Goal: Information Seeking & Learning: Understand process/instructions

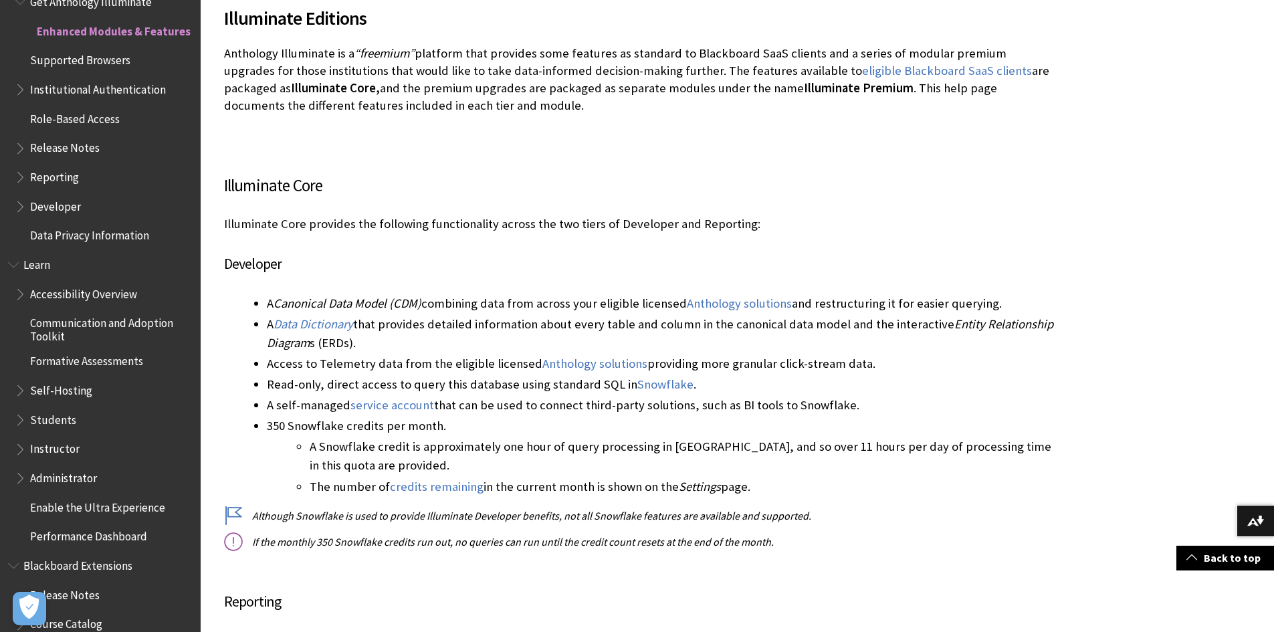
scroll to position [468, 0]
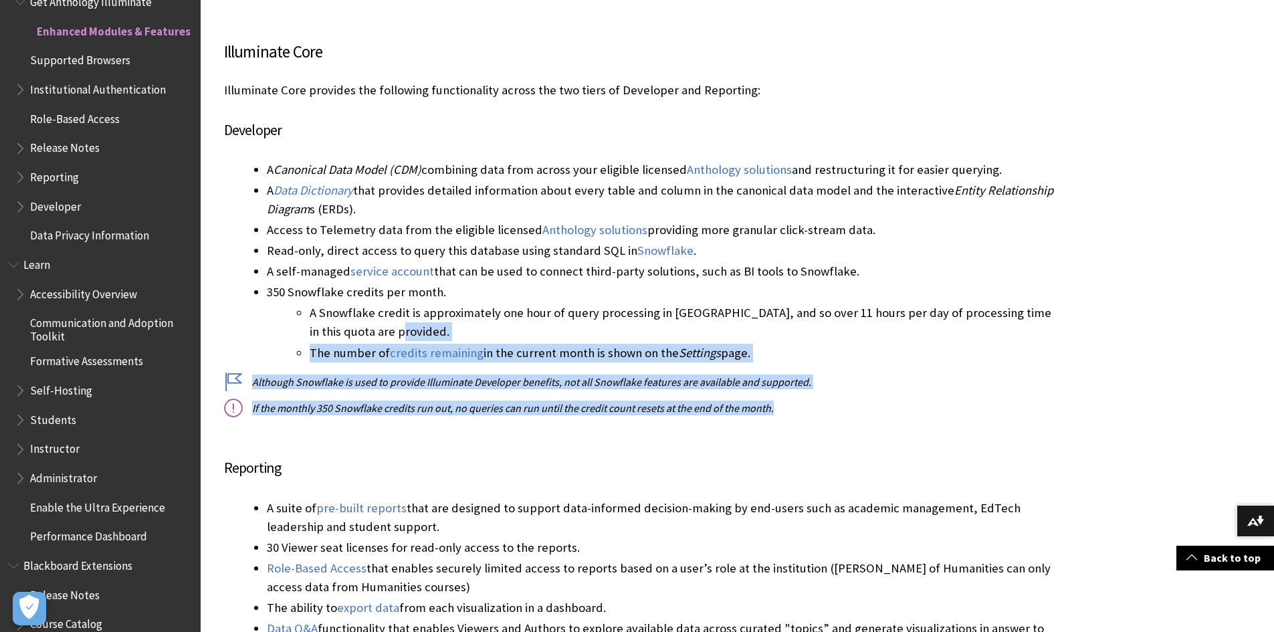
drag, startPoint x: 838, startPoint y: 413, endPoint x: 846, endPoint y: 327, distance: 86.6
click at [846, 327] on li "A Snowflake credit is approximately one hour of query processing in [GEOGRAPHIC…" at bounding box center [682, 322] width 744 height 37
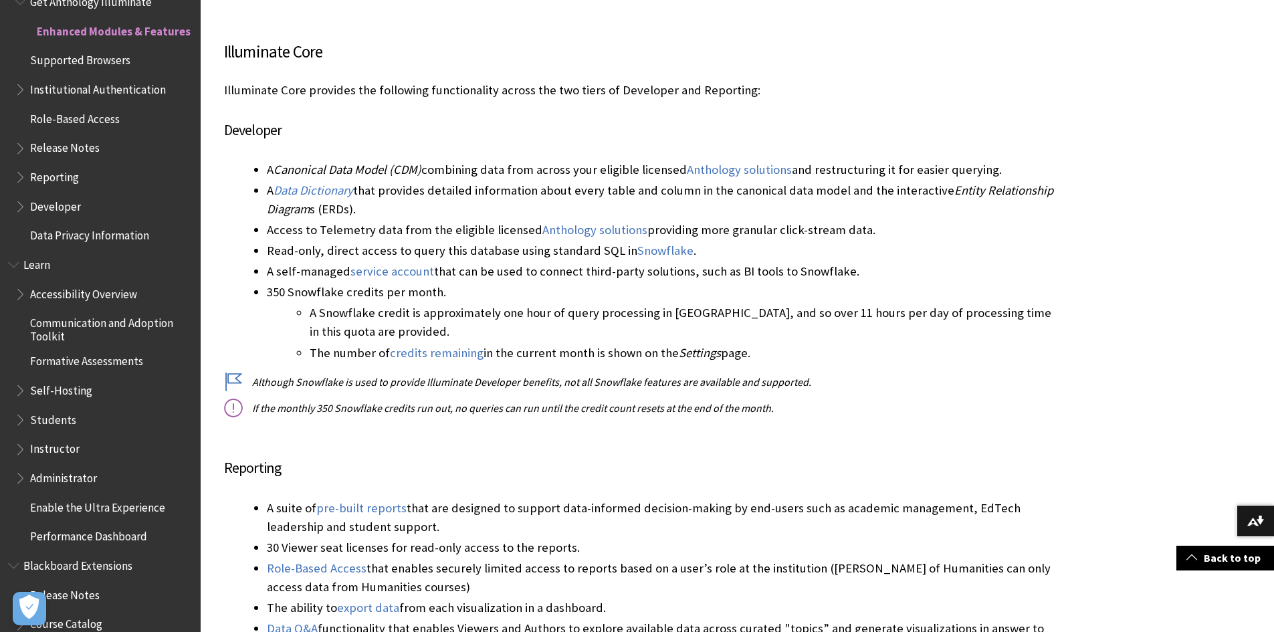
drag, startPoint x: 859, startPoint y: 401, endPoint x: 855, endPoint y: 352, distance: 48.4
click at [855, 352] on li "The number of credits remaining in the current month is shown on the Settings p…" at bounding box center [682, 353] width 744 height 19
